Goal: Task Accomplishment & Management: Manage account settings

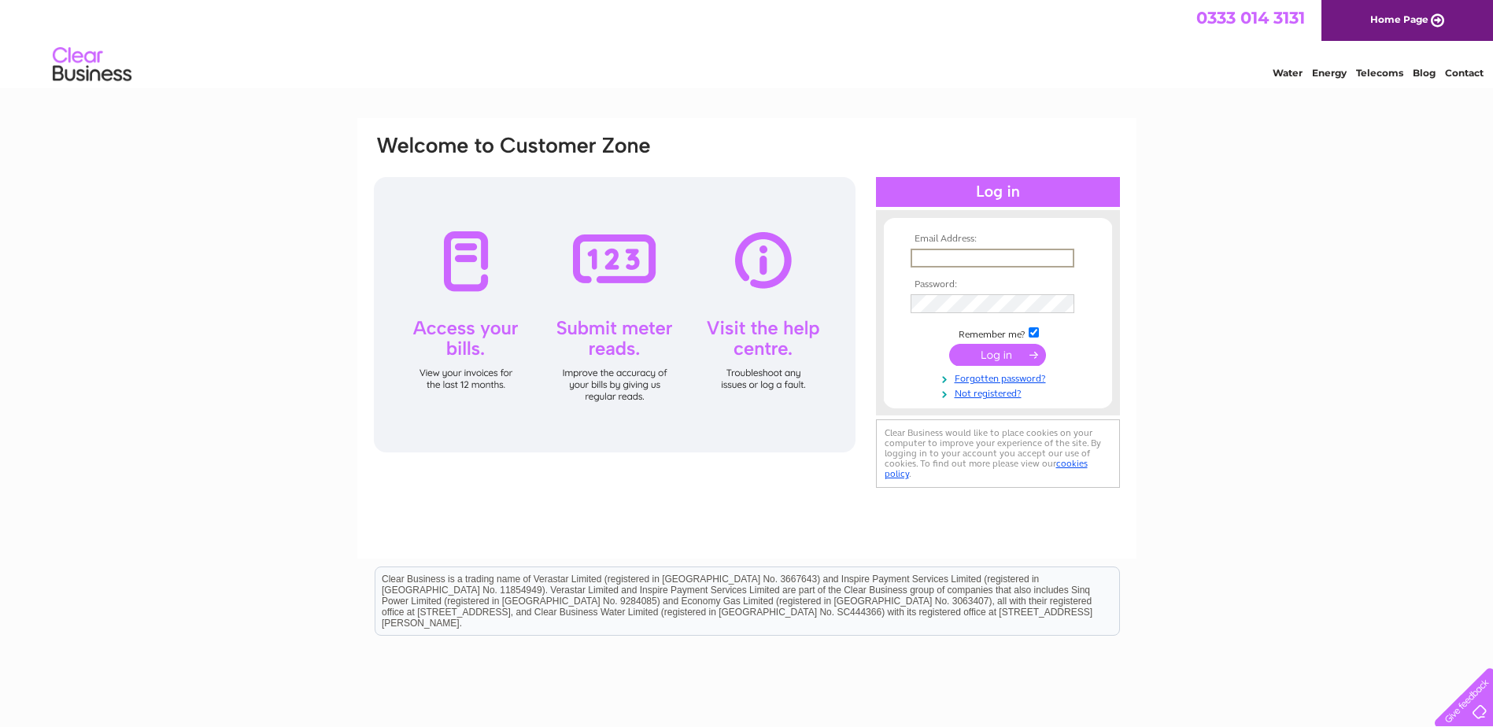
click at [930, 258] on input "text" at bounding box center [993, 258] width 164 height 19
type input "[EMAIL_ADDRESS][DOMAIN_NAME]"
click at [985, 355] on input "submit" at bounding box center [997, 353] width 97 height 22
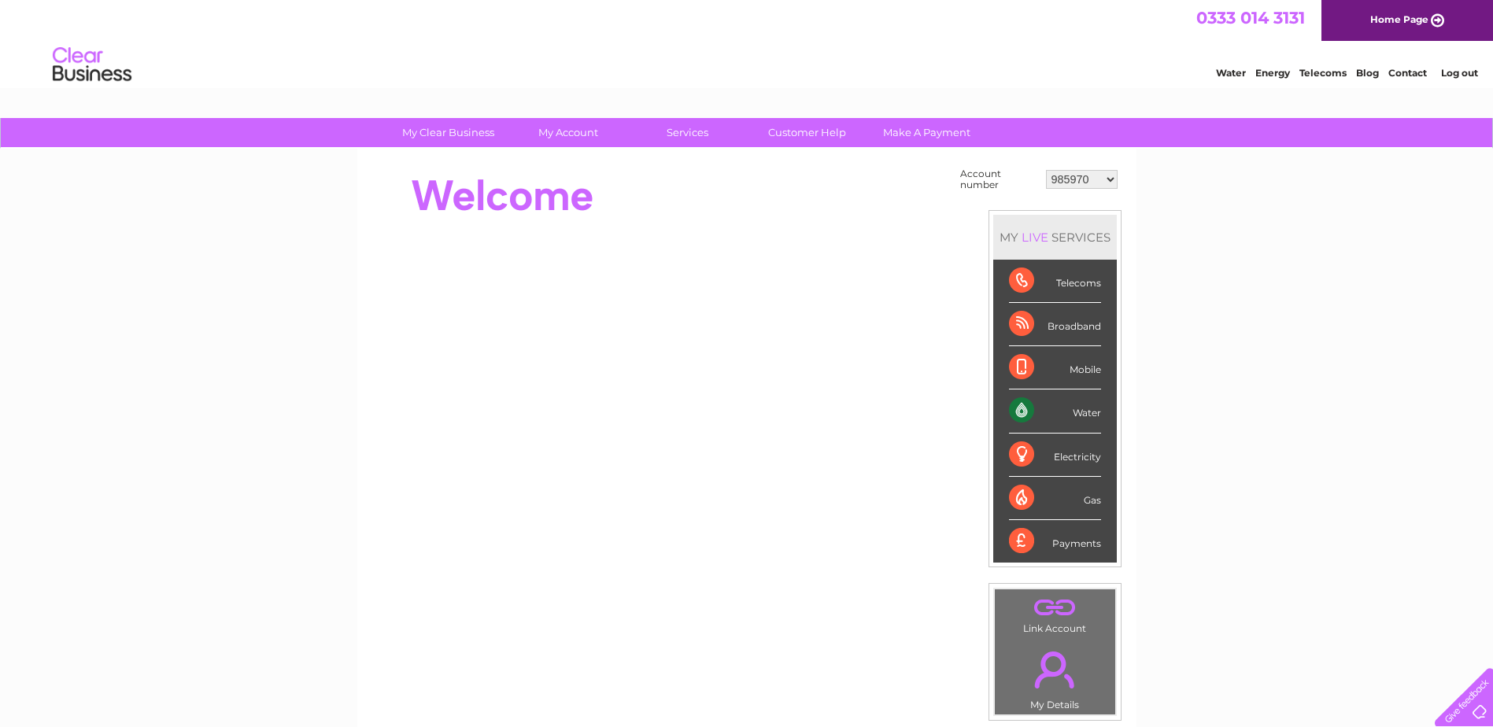
click at [1101, 182] on select "985970 991462 1130551 30282522 30308973" at bounding box center [1082, 179] width 72 height 19
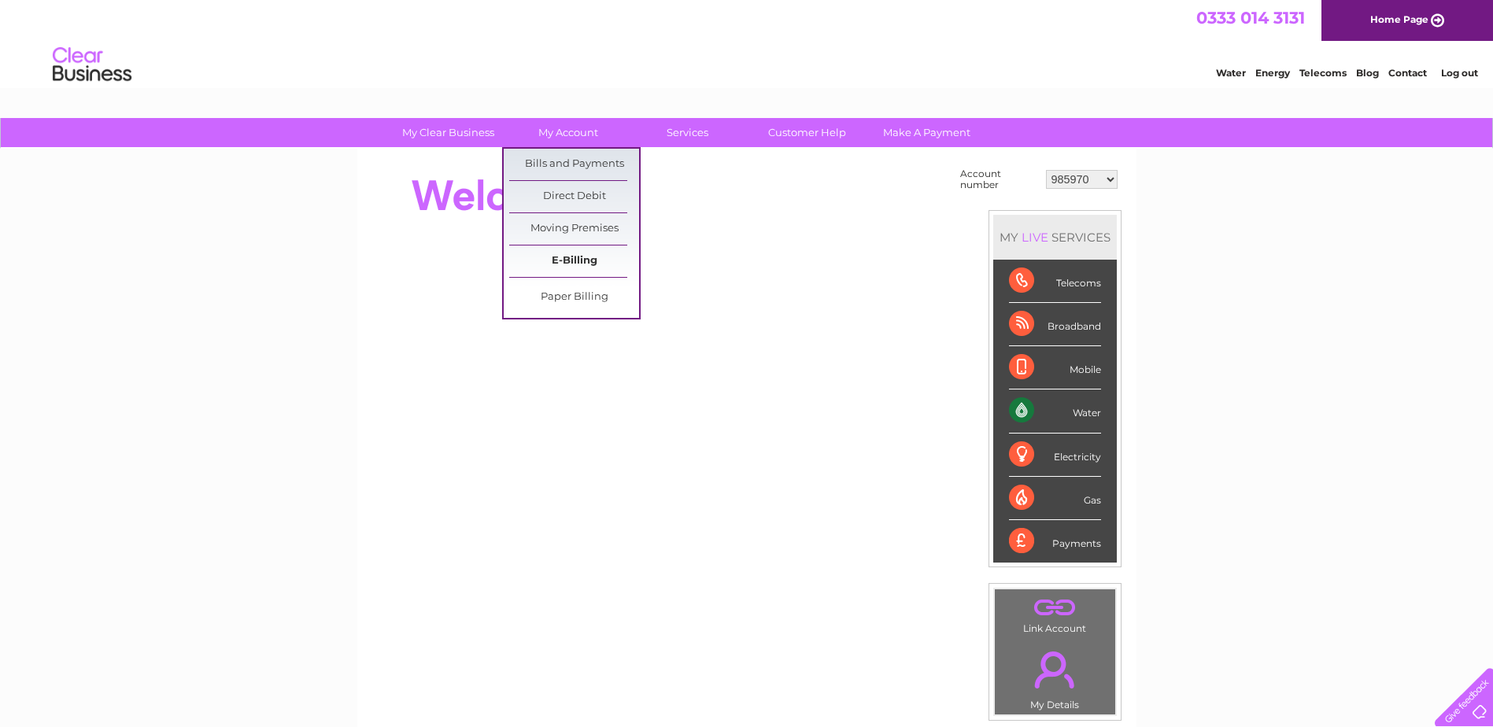
click at [580, 253] on link "E-Billing" at bounding box center [574, 261] width 130 height 31
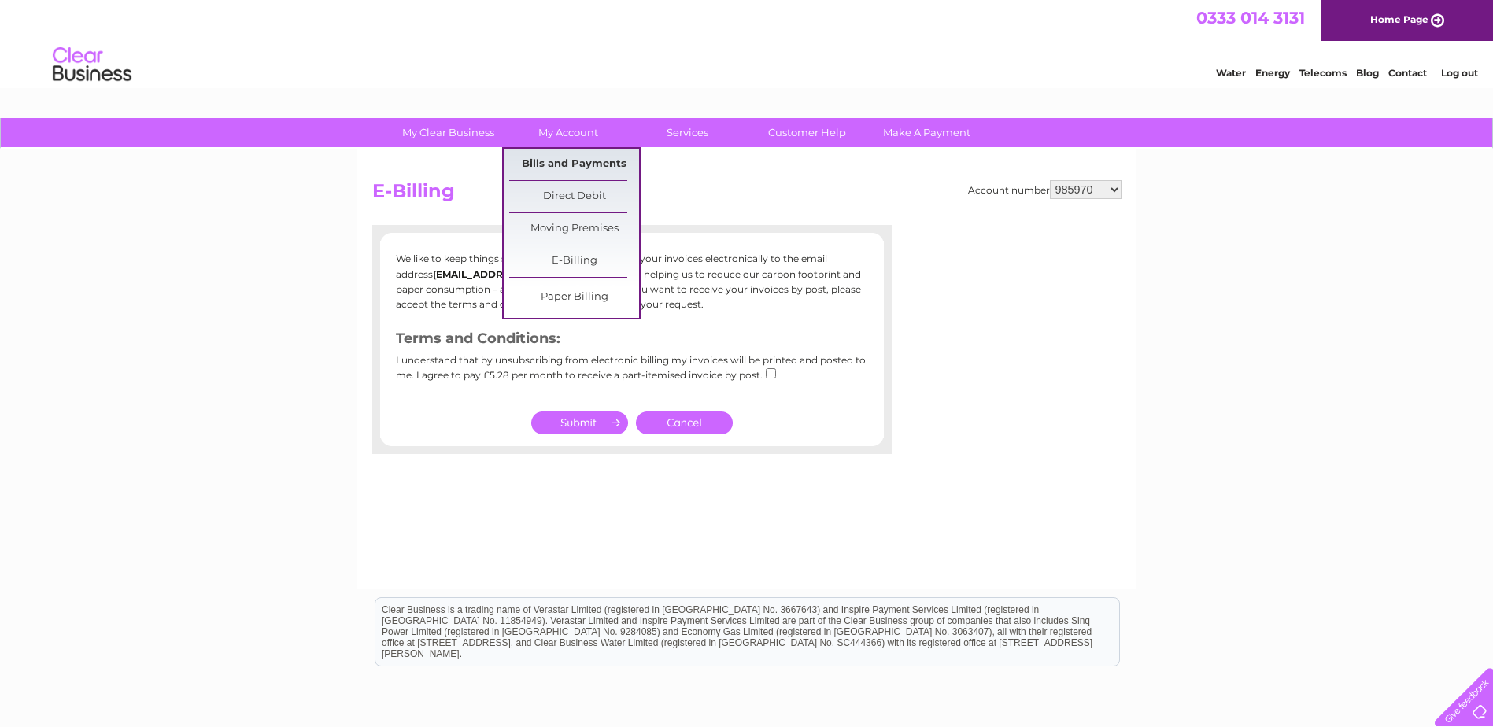
click at [571, 162] on link "Bills and Payments" at bounding box center [574, 164] width 130 height 31
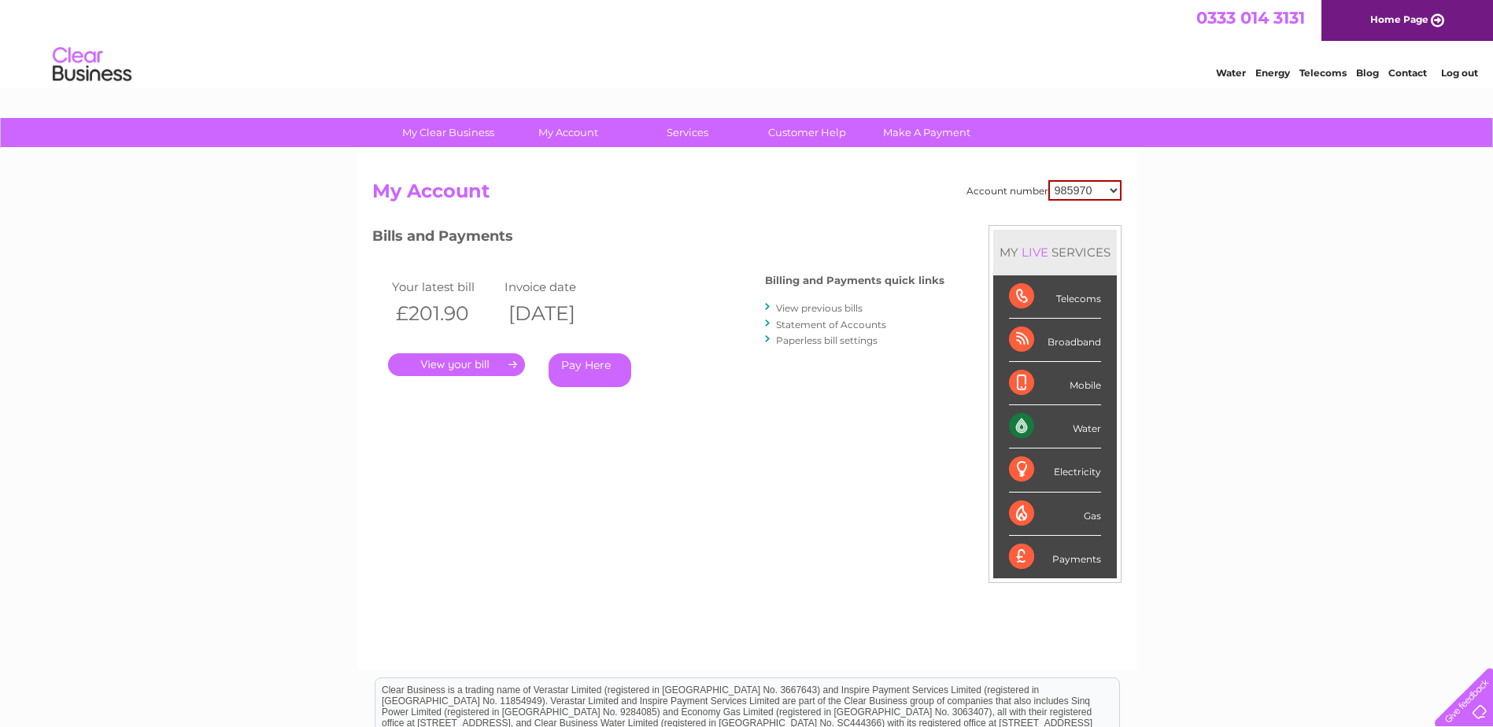
click at [468, 362] on link "." at bounding box center [456, 364] width 137 height 23
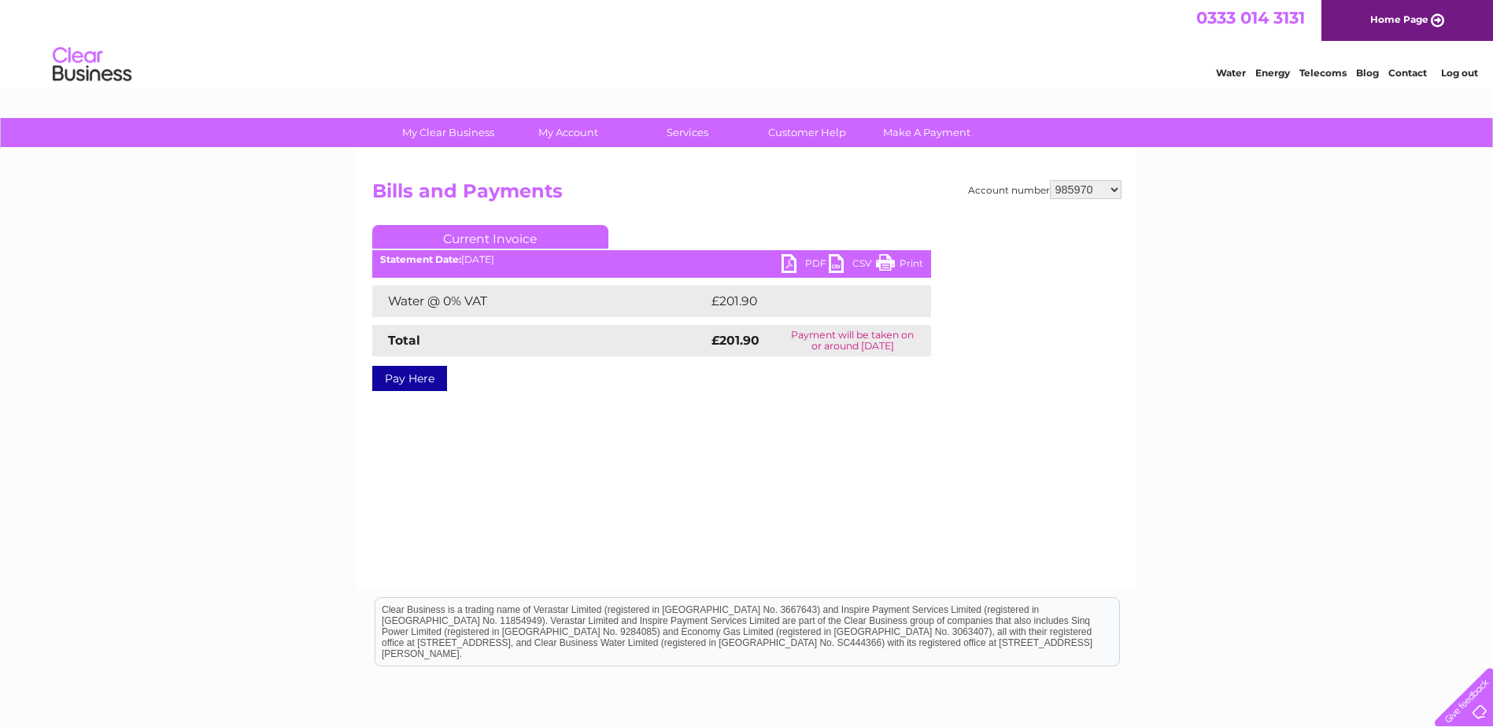
click at [786, 263] on link "PDF" at bounding box center [805, 265] width 47 height 23
click at [1113, 187] on select "985970 991462 1130551 30282522 30308973" at bounding box center [1086, 189] width 72 height 19
select select "991462"
click at [1050, 180] on select "985970 991462 1130551 30282522 30308973" at bounding box center [1086, 189] width 72 height 19
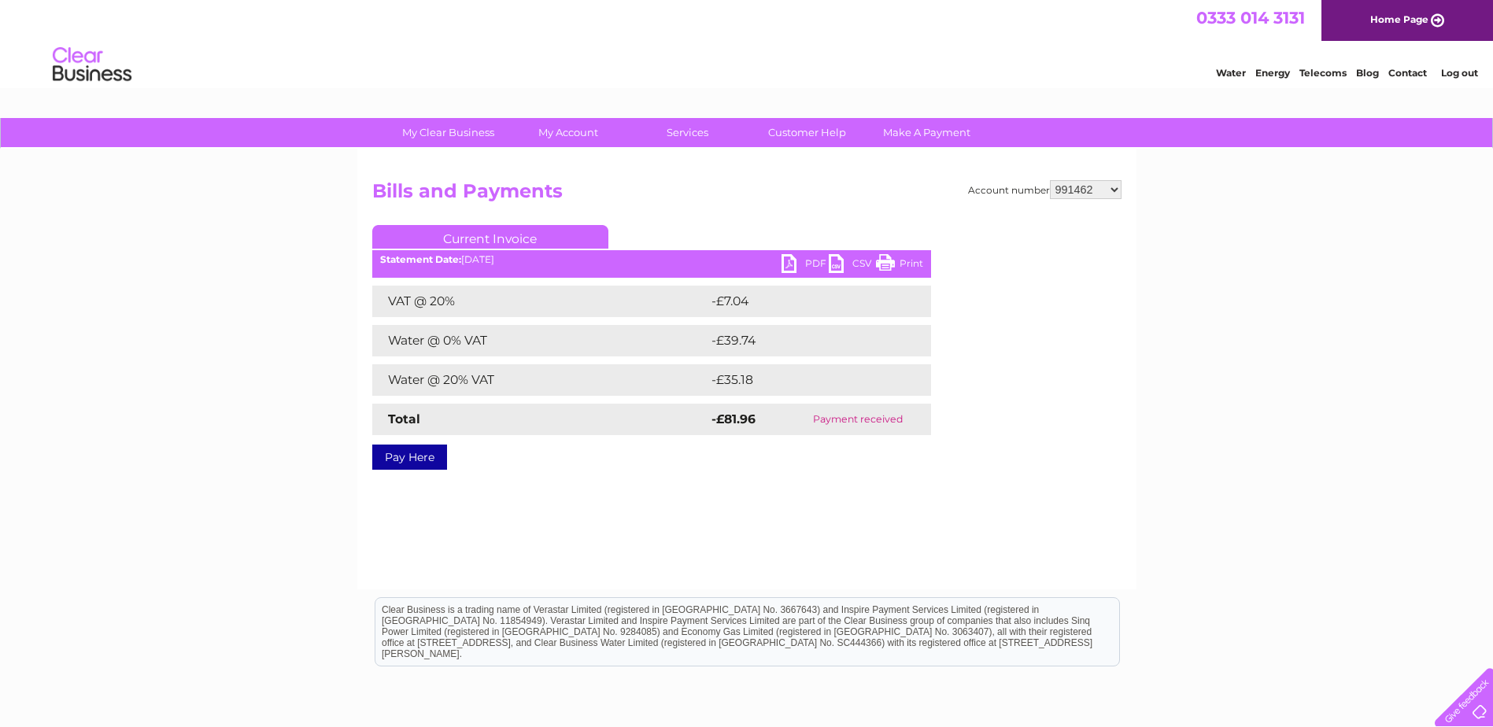
drag, startPoint x: 0, startPoint y: 0, endPoint x: 1112, endPoint y: 190, distance: 1128.4
click at [1112, 190] on select "985970 991462 1130551 30282522 30308973" at bounding box center [1086, 189] width 72 height 19
select select "1130551"
click at [1050, 180] on select "985970 991462 1130551 30282522 30308973" at bounding box center [1086, 189] width 72 height 19
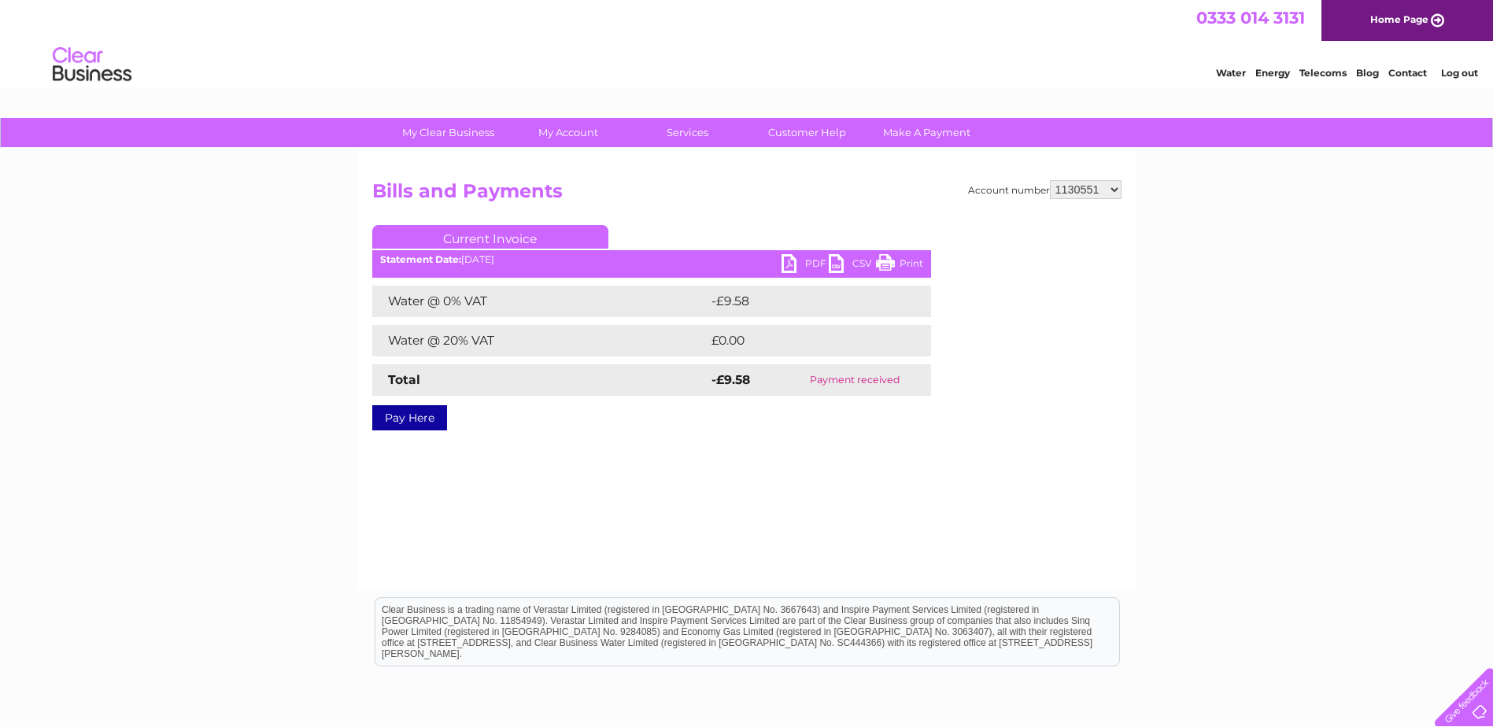
click at [1110, 188] on select "985970 991462 1130551 30282522 30308973" at bounding box center [1086, 189] width 72 height 19
select select "30282522"
click at [1050, 180] on select "985970 991462 1130551 30282522 30308973" at bounding box center [1086, 189] width 72 height 19
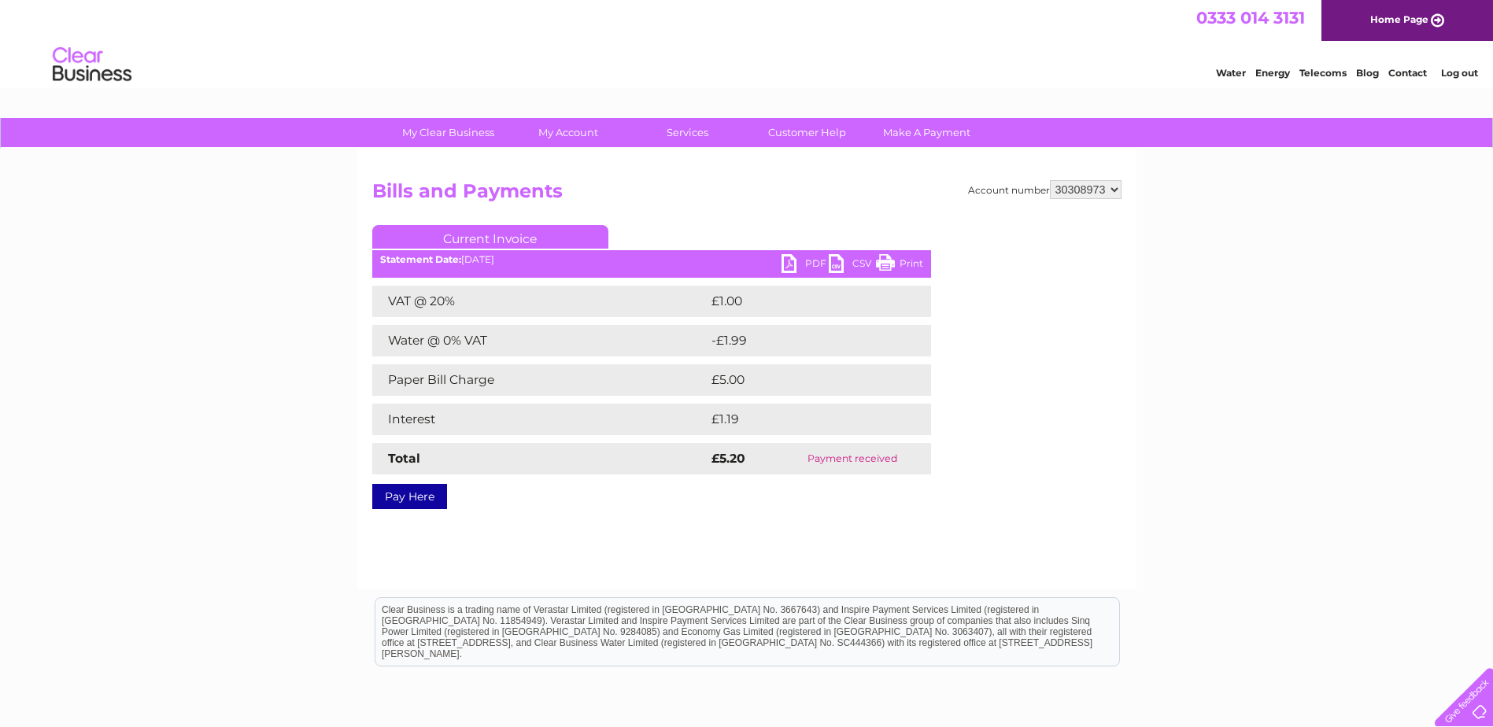
click at [1112, 189] on select "985970 991462 1130551 30282522 30308973" at bounding box center [1086, 189] width 72 height 19
select select "30282522"
click at [1050, 180] on select "985970 991462 1130551 30282522 30308973" at bounding box center [1086, 189] width 72 height 19
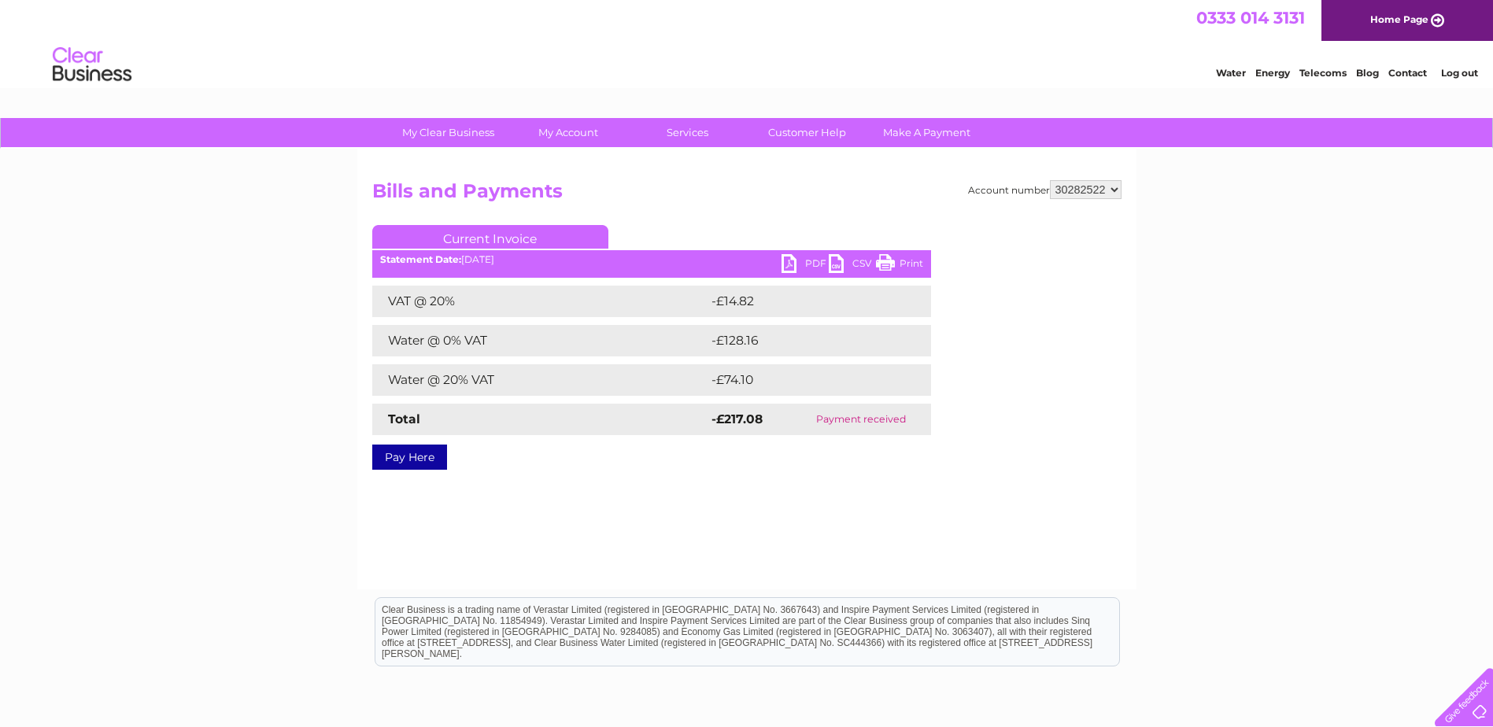
drag, startPoint x: 0, startPoint y: 0, endPoint x: 1114, endPoint y: 188, distance: 1129.7
click at [1114, 188] on select "985970 991462 1130551 30282522 30308973" at bounding box center [1086, 189] width 72 height 19
select select "1130551"
click at [1050, 180] on select "985970 991462 1130551 30282522 30308973" at bounding box center [1086, 189] width 72 height 19
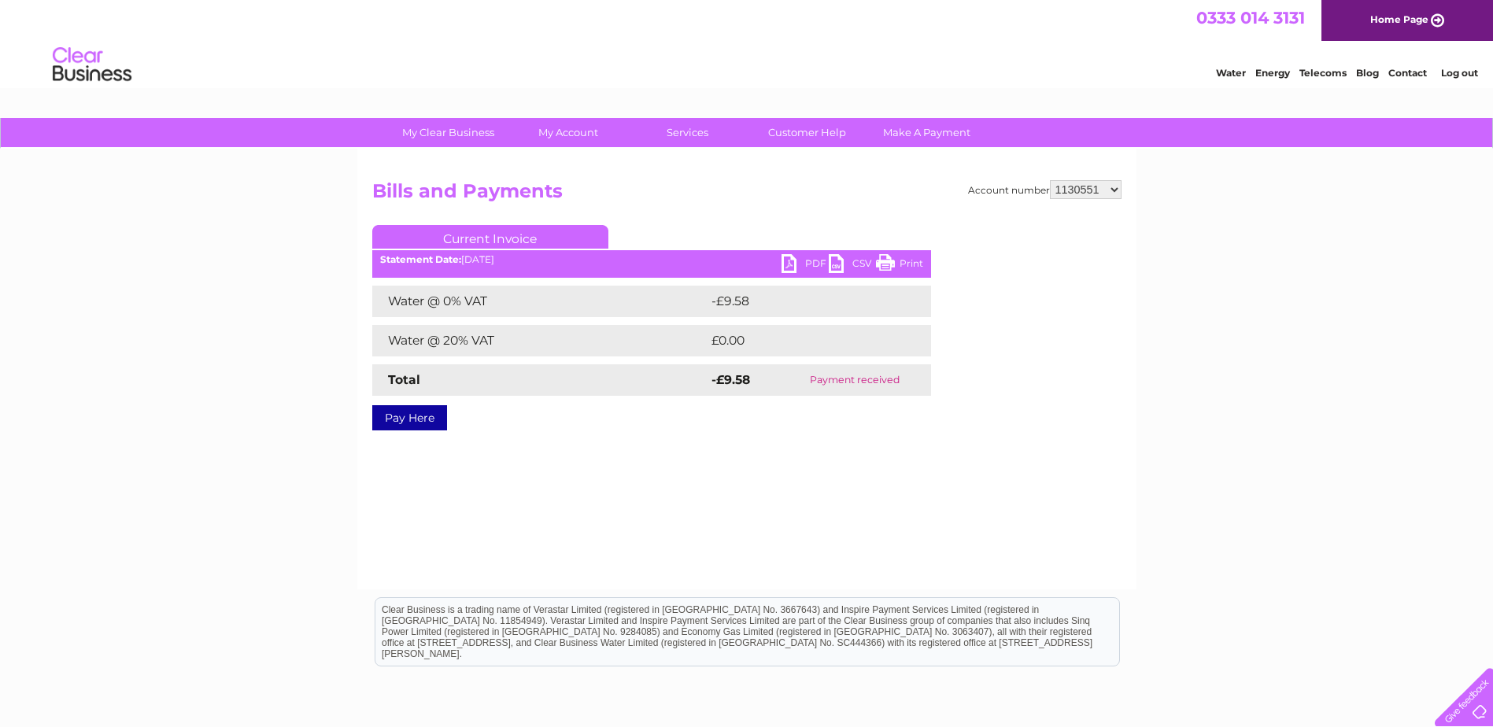
drag, startPoint x: 0, startPoint y: 0, endPoint x: 1115, endPoint y: 190, distance: 1130.7
click at [1115, 190] on select "985970 991462 1130551 30282522 30308973" at bounding box center [1086, 189] width 72 height 19
select select "991462"
click at [1050, 180] on select "985970 991462 1130551 30282522 30308973" at bounding box center [1086, 189] width 72 height 19
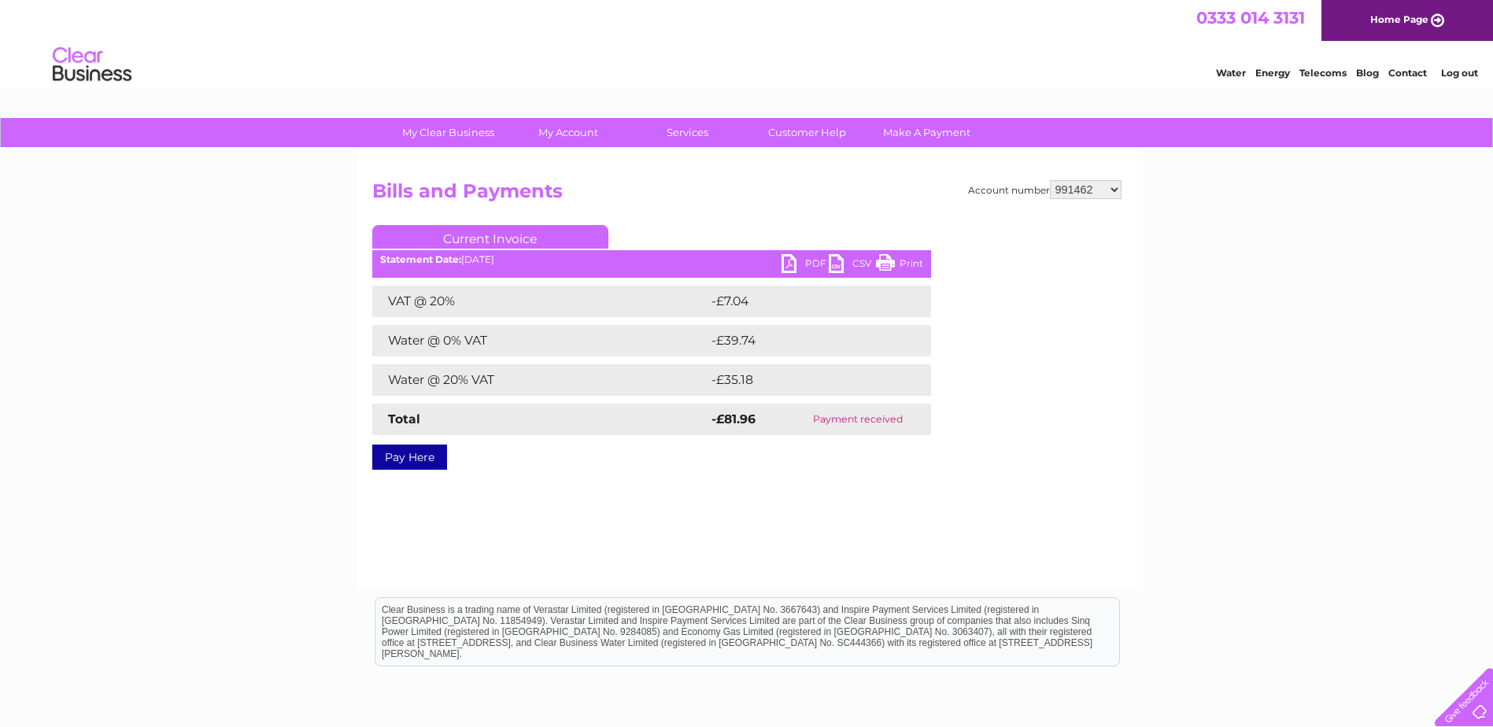
drag, startPoint x: 0, startPoint y: 0, endPoint x: 1114, endPoint y: 190, distance: 1129.9
click at [1114, 190] on select "985970 991462 1130551 30282522 30308973" at bounding box center [1086, 189] width 72 height 19
select select "985970"
click at [1050, 180] on select "985970 991462 1130551 30282522 30308973" at bounding box center [1086, 189] width 72 height 19
